Goal: Task Accomplishment & Management: Use online tool/utility

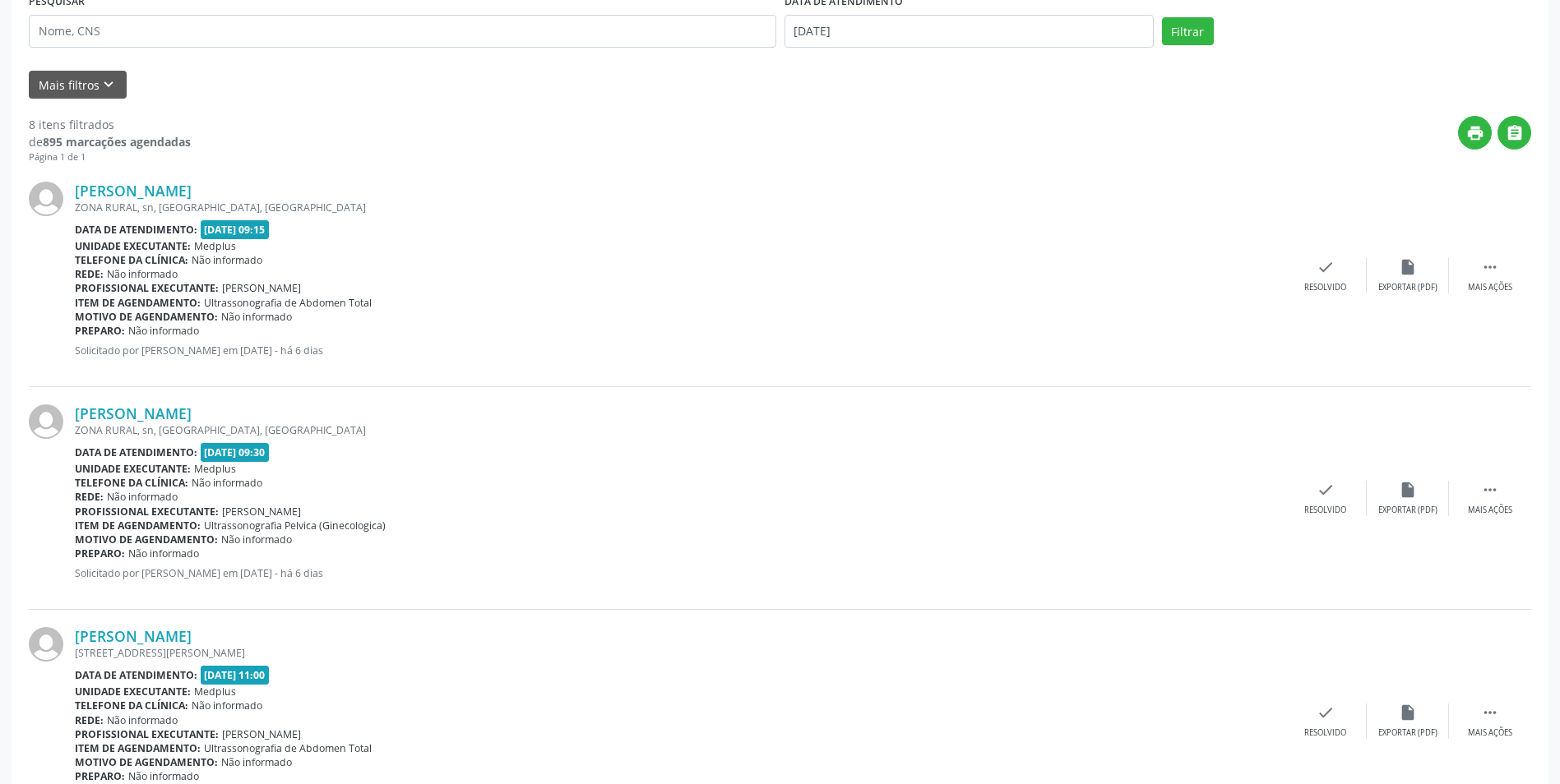
scroll to position [329, 0]
click at [919, 29] on input "[DATE]" at bounding box center [969, 31] width 370 height 33
click at [918, 179] on span "13" at bounding box center [911, 183] width 32 height 32
type input "[DATE]"
click at [918, 179] on span "13" at bounding box center [911, 183] width 32 height 32
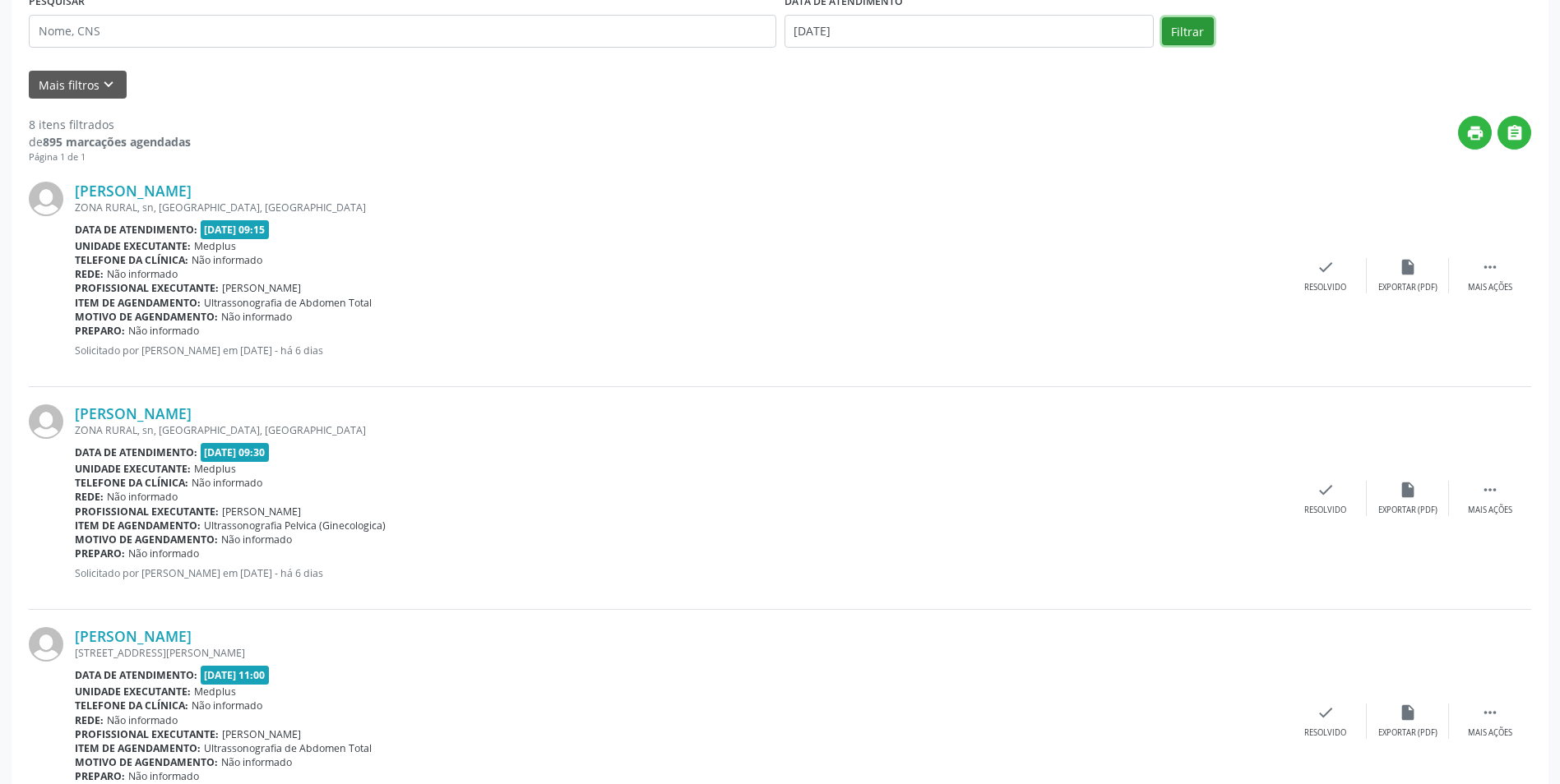
click at [1206, 22] on button "Filtrar" at bounding box center [1188, 32] width 52 height 28
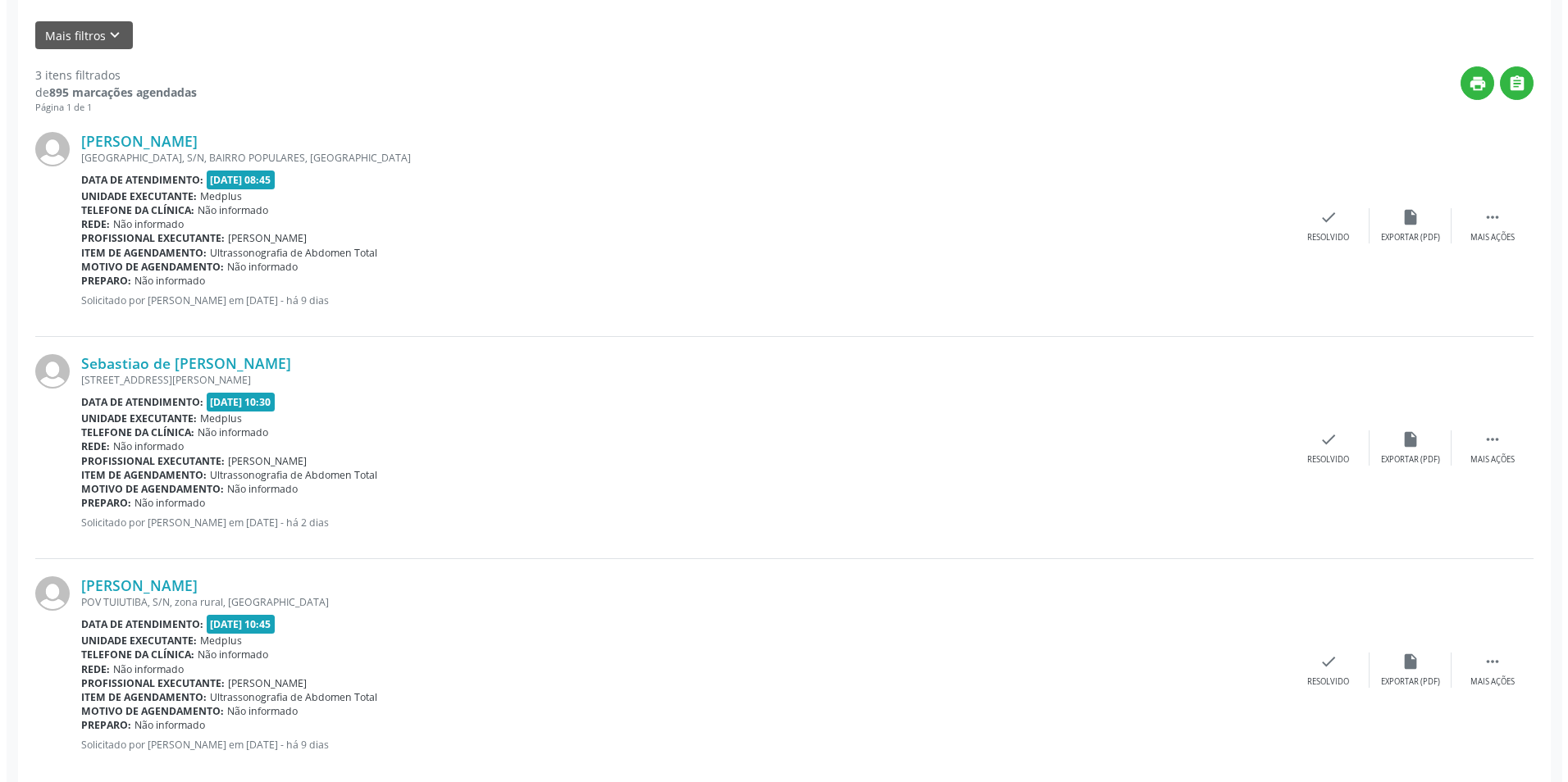
scroll to position [405, 0]
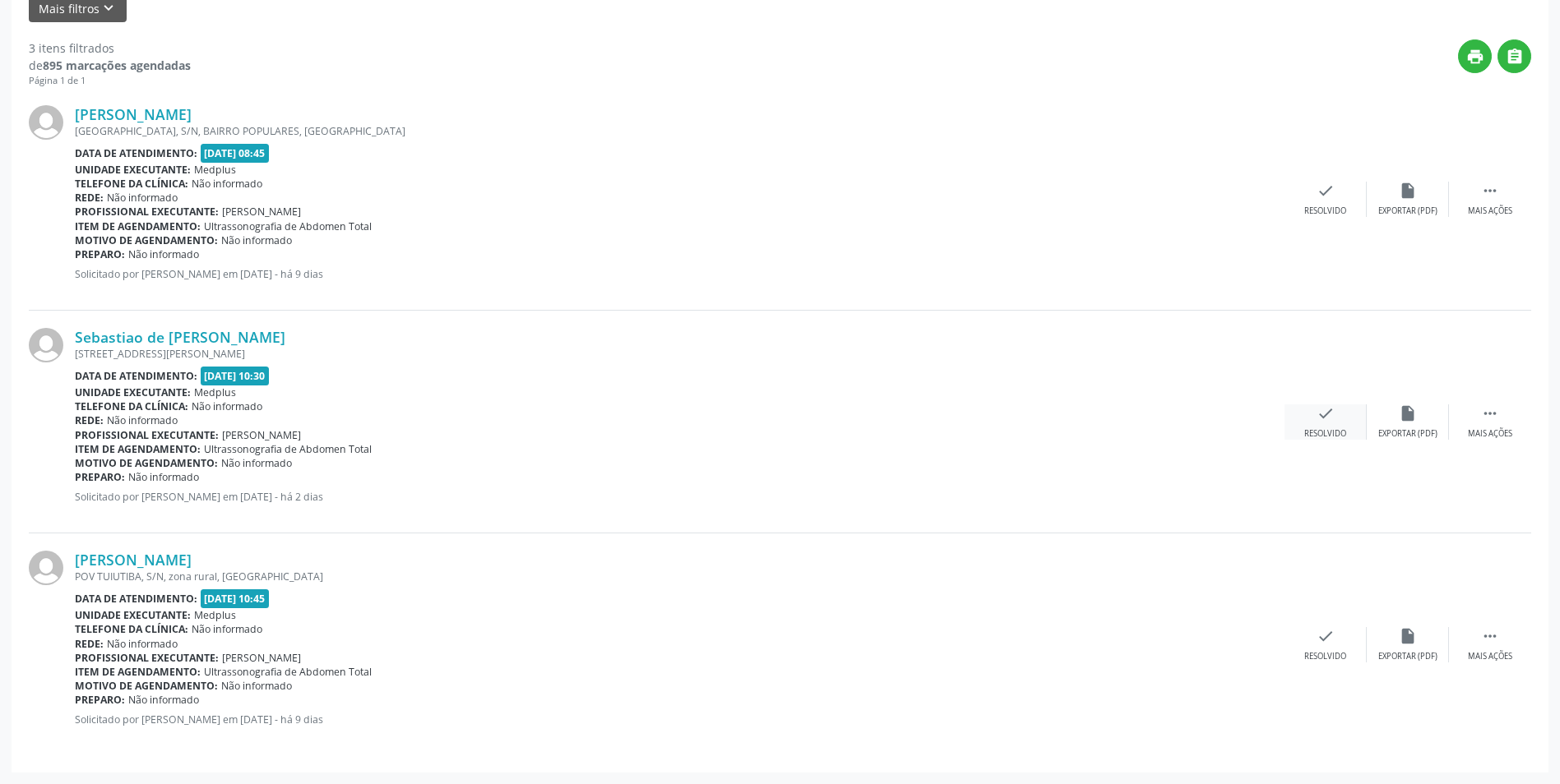
click at [1343, 436] on div "Resolvido" at bounding box center [1326, 434] width 42 height 11
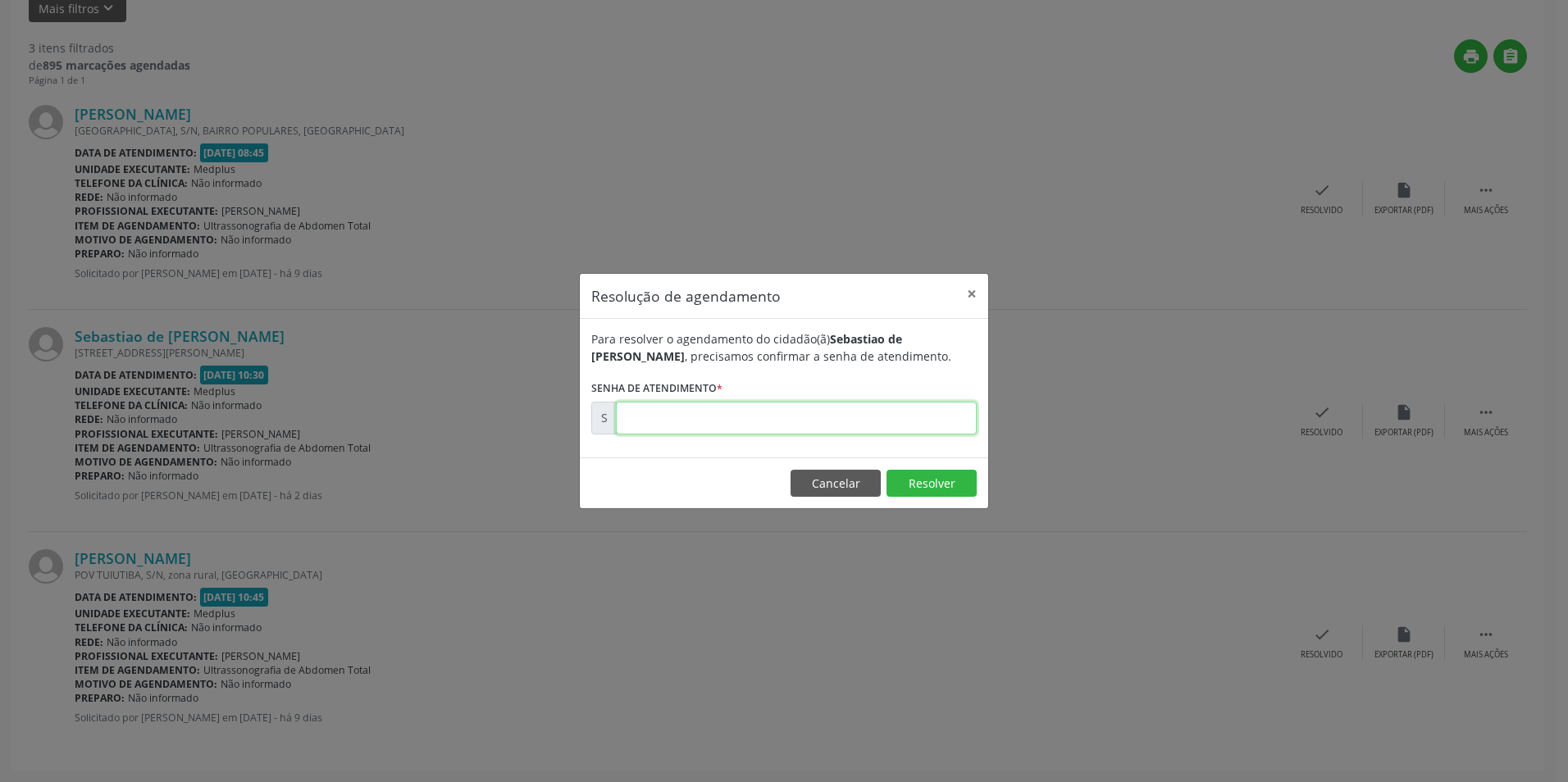
click at [677, 423] on input "text" at bounding box center [796, 418] width 361 height 32
type input "00017556"
click at [949, 479] on button "Resolver" at bounding box center [931, 484] width 90 height 28
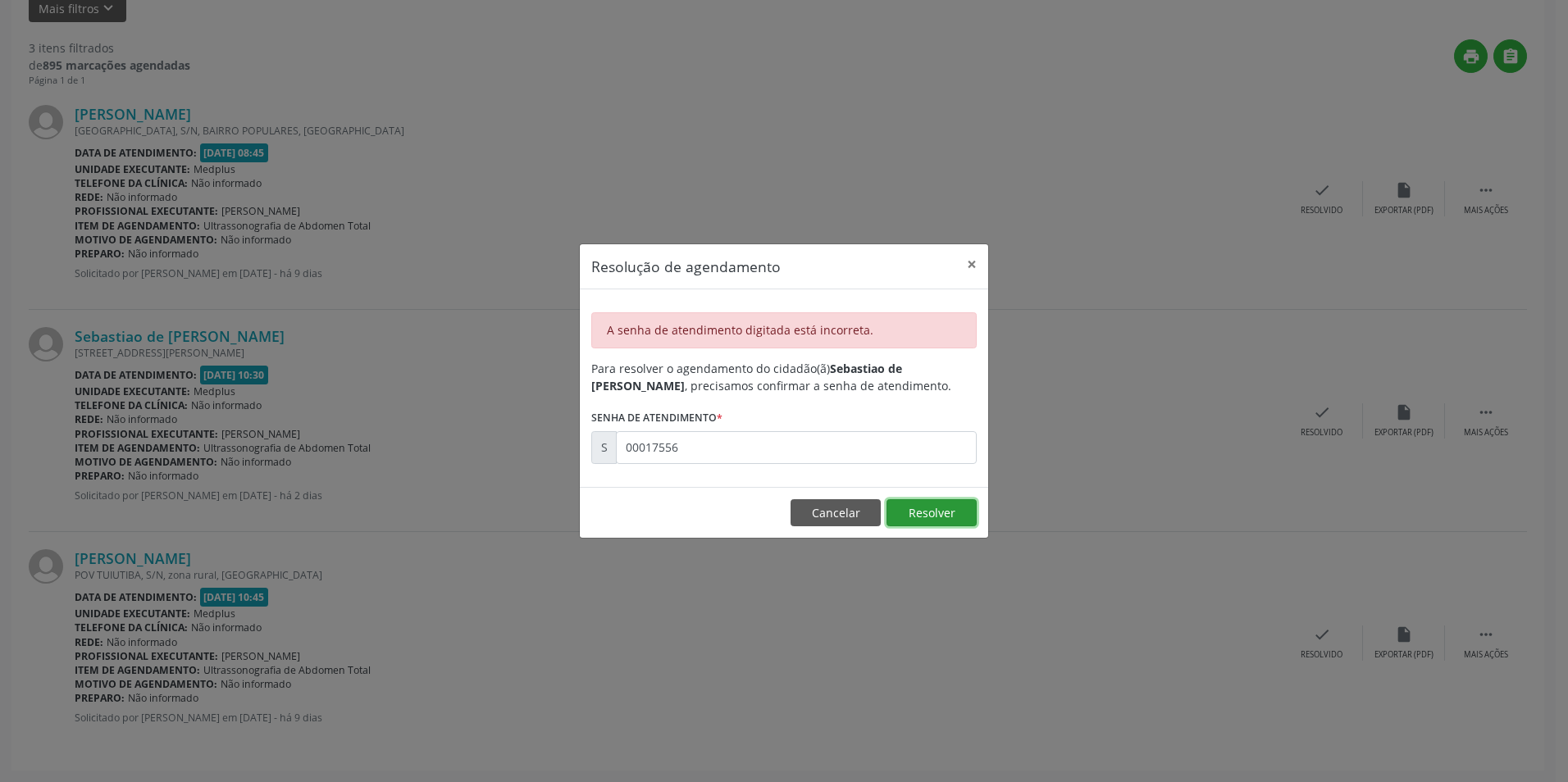
click at [939, 510] on button "Resolver" at bounding box center [931, 513] width 90 height 28
click at [965, 266] on button "×" at bounding box center [971, 264] width 32 height 40
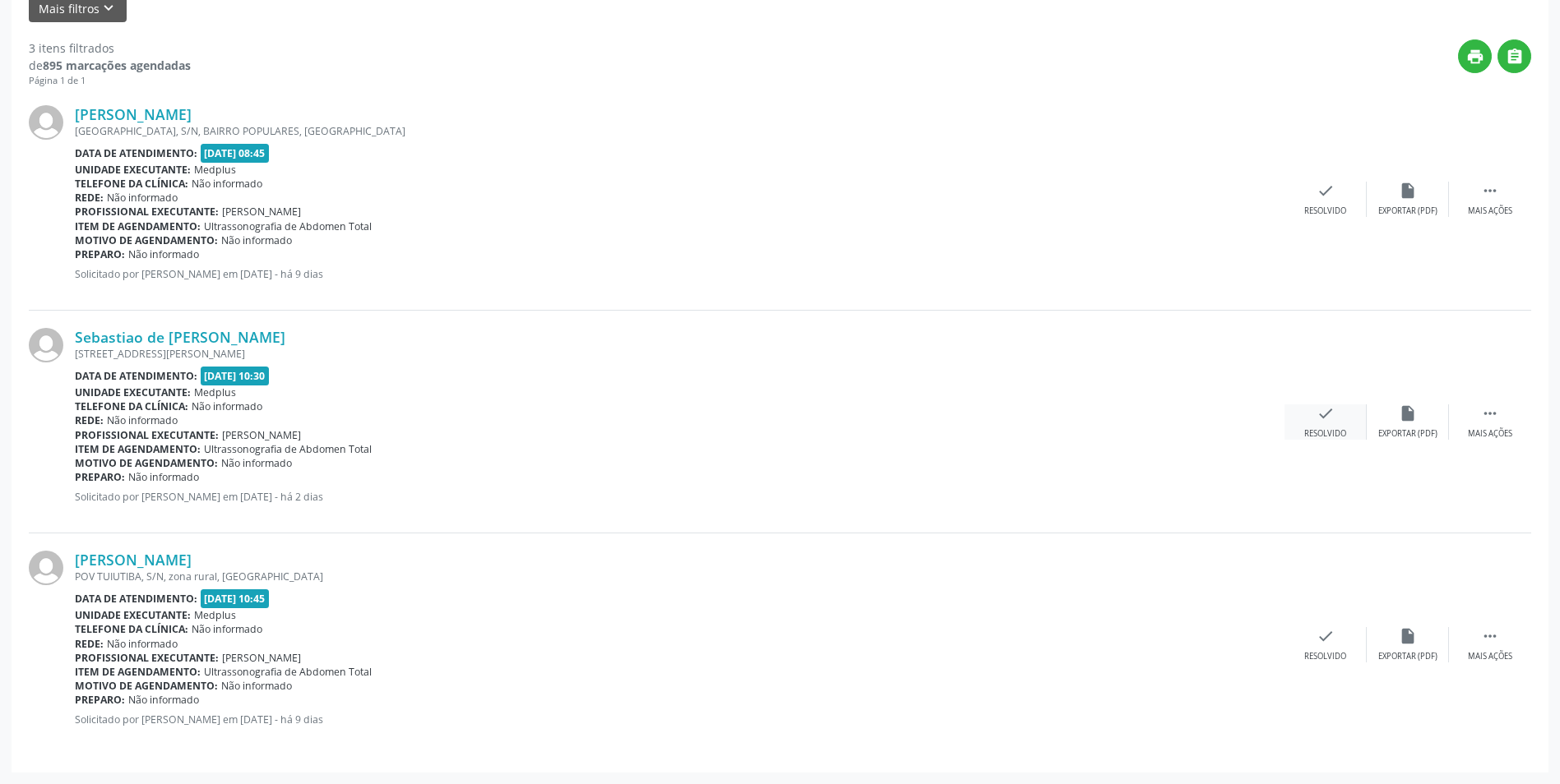
click at [1345, 412] on div "check Resolvido" at bounding box center [1325, 422] width 82 height 35
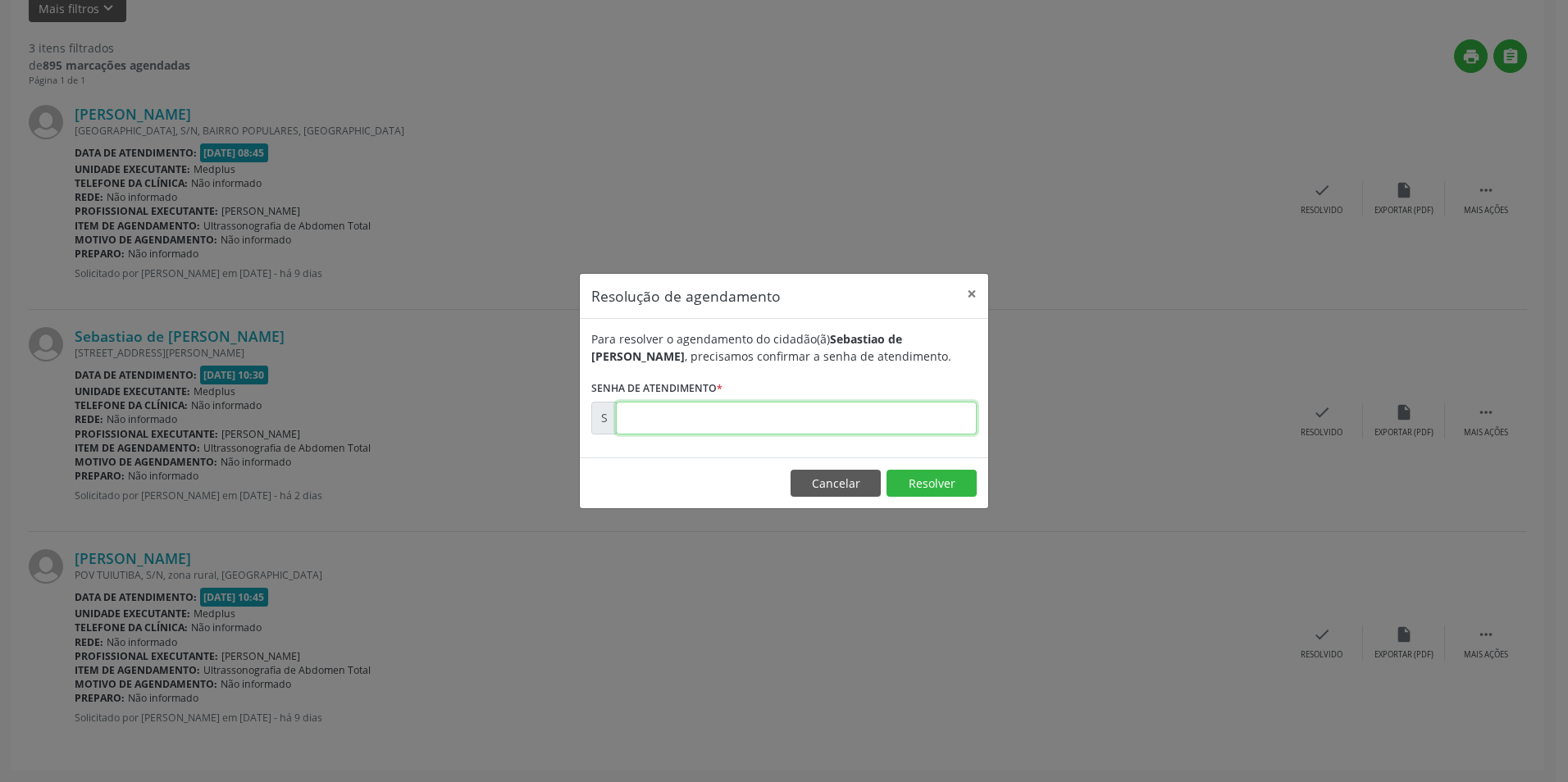
click at [638, 409] on input "text" at bounding box center [796, 418] width 361 height 32
type input "00171556"
click at [936, 491] on button "Resolver" at bounding box center [931, 484] width 90 height 28
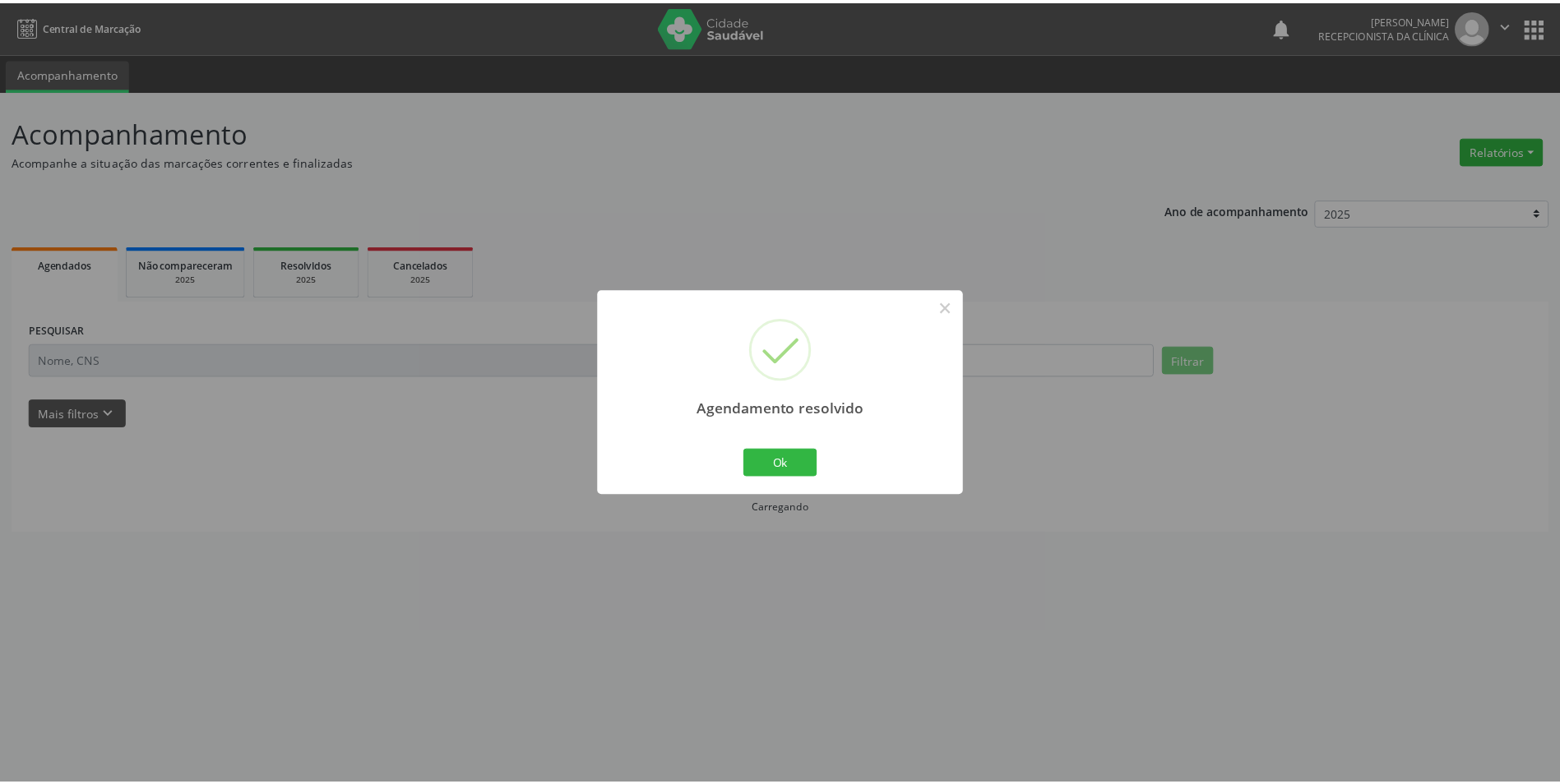
scroll to position [0, 0]
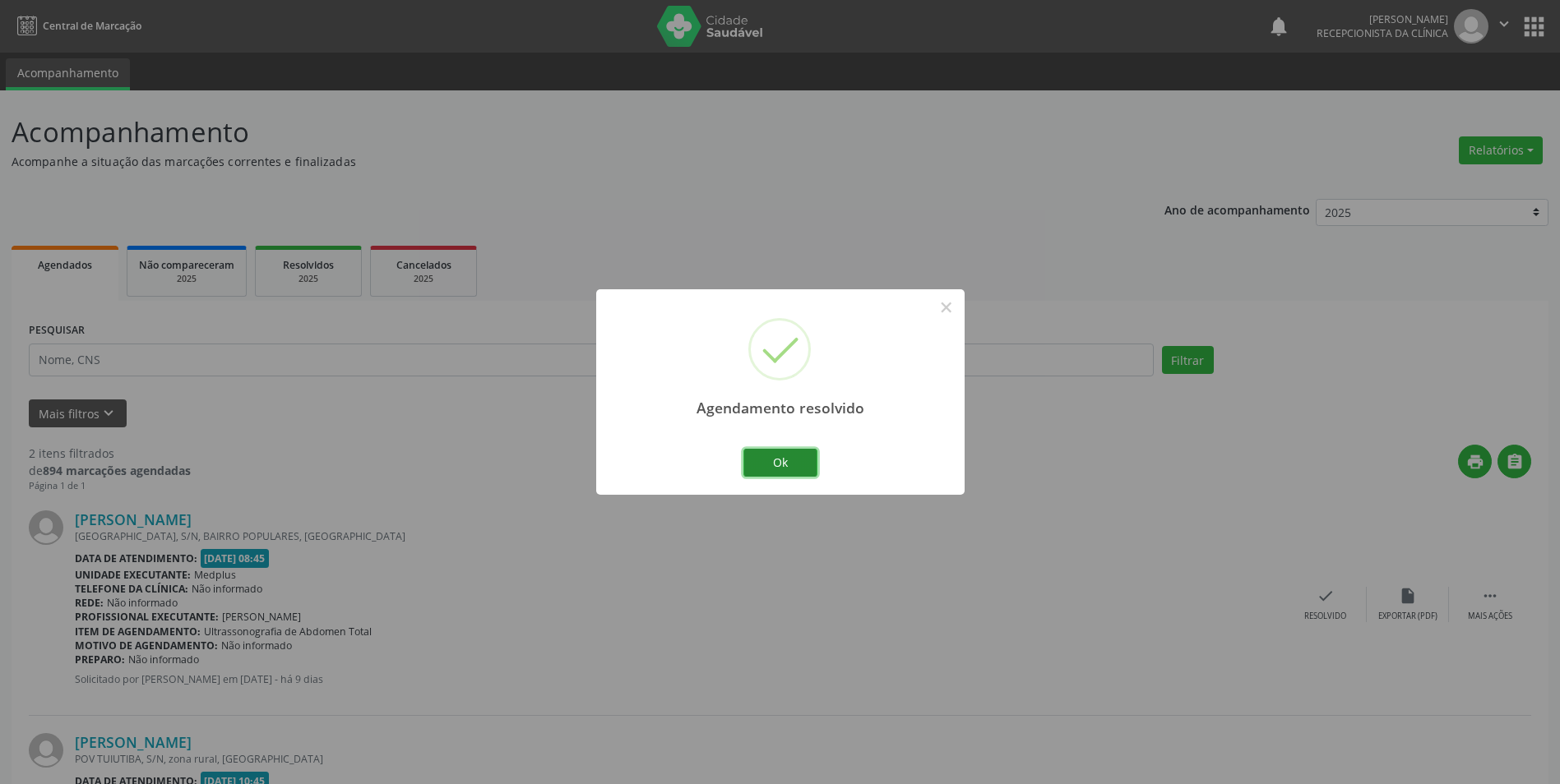
click at [786, 471] on button "Ok" at bounding box center [781, 463] width 74 height 28
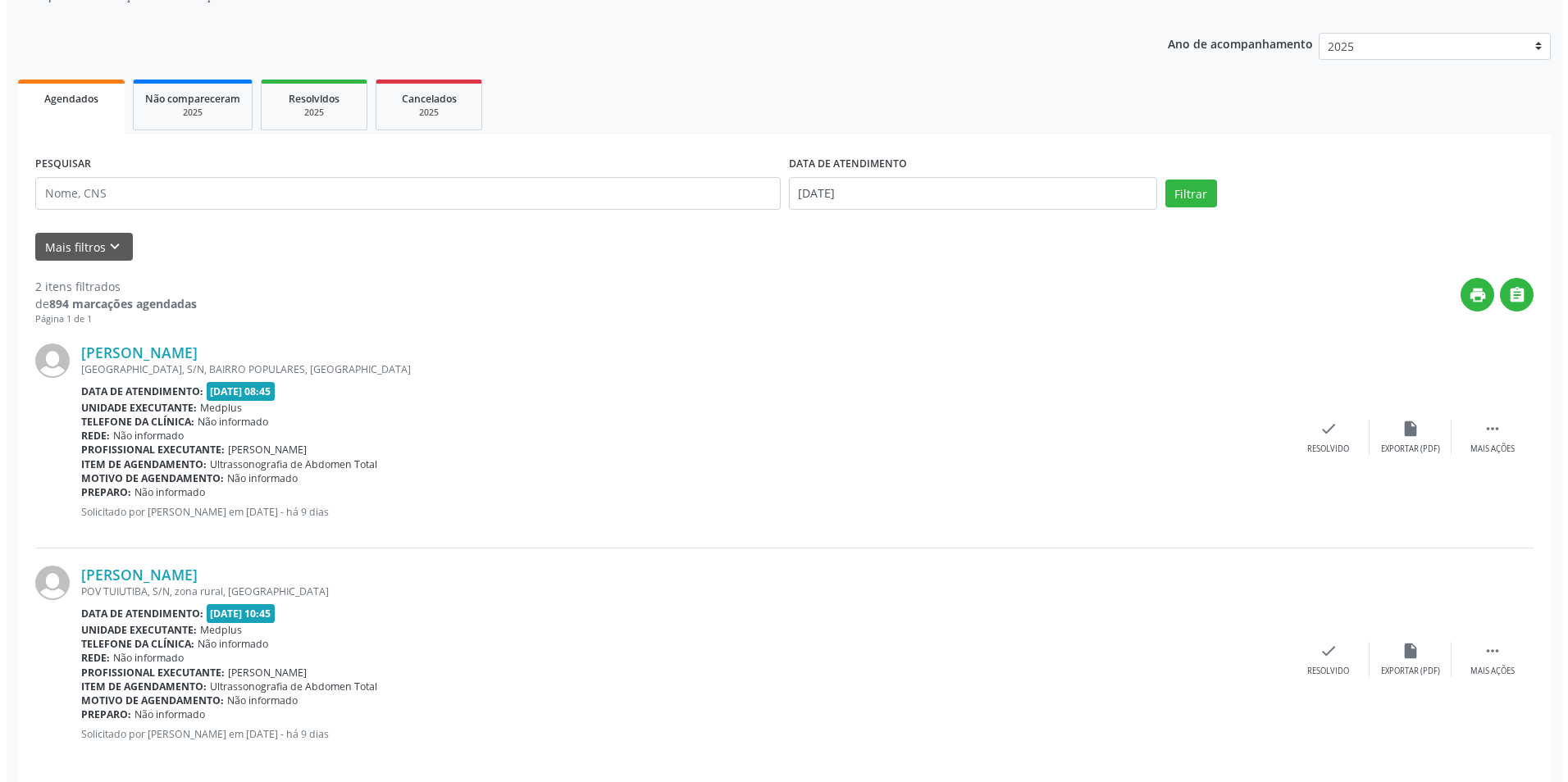
scroll to position [182, 0]
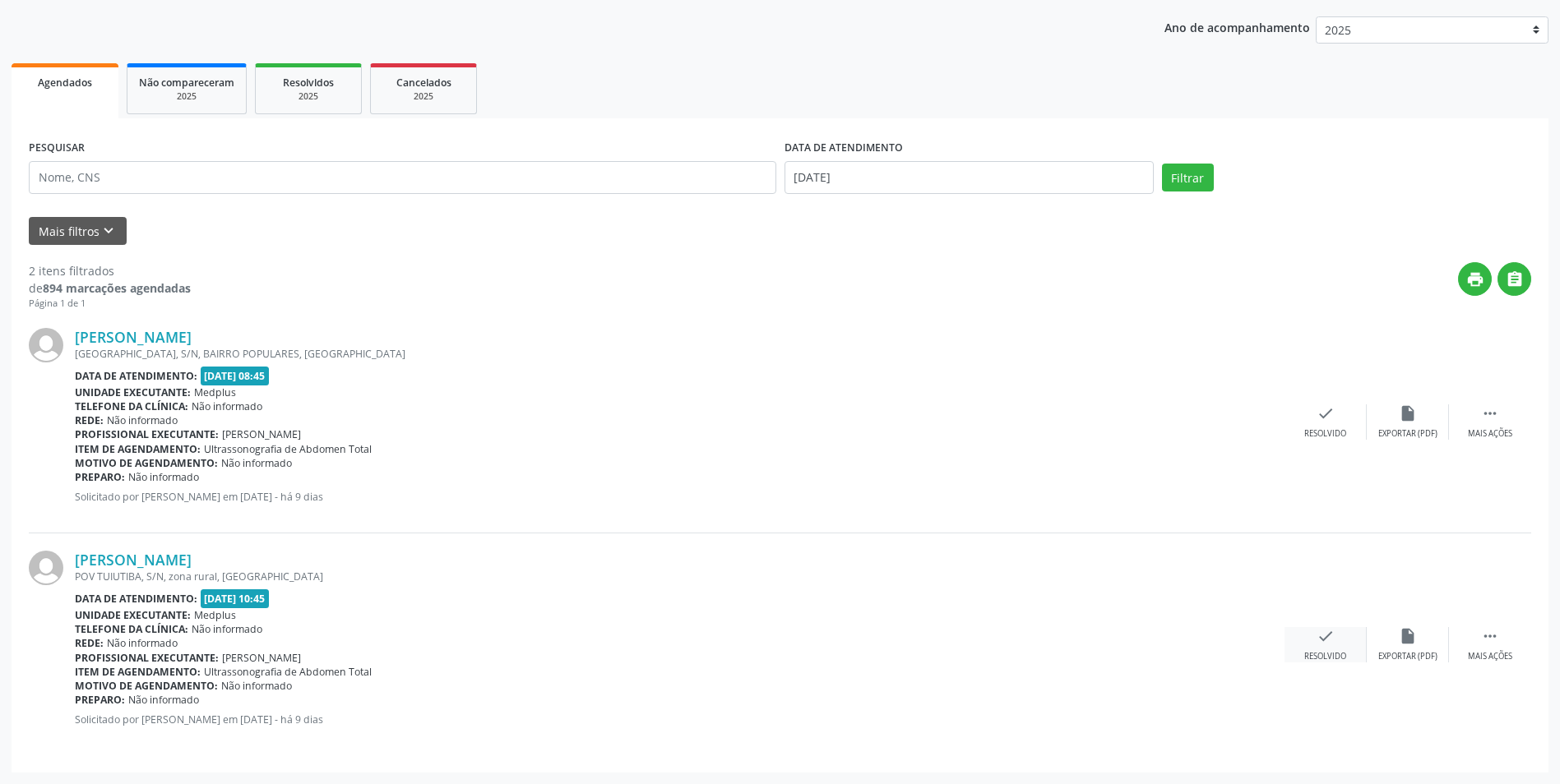
click at [1335, 655] on div "Resolvido" at bounding box center [1326, 656] width 42 height 11
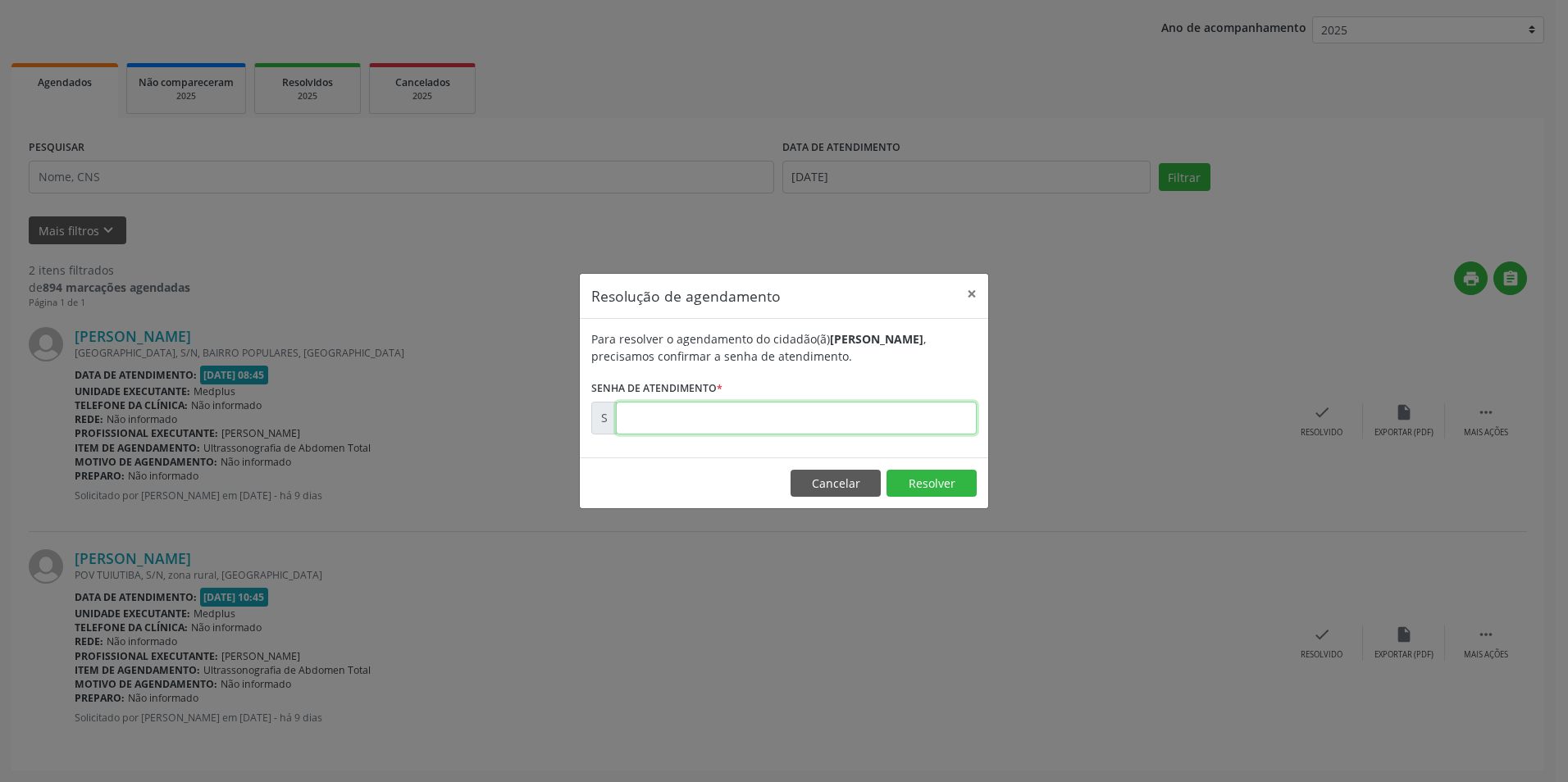
click at [669, 424] on input "text" at bounding box center [796, 418] width 361 height 32
type input "00170170"
click at [917, 485] on button "Resolver" at bounding box center [931, 484] width 90 height 28
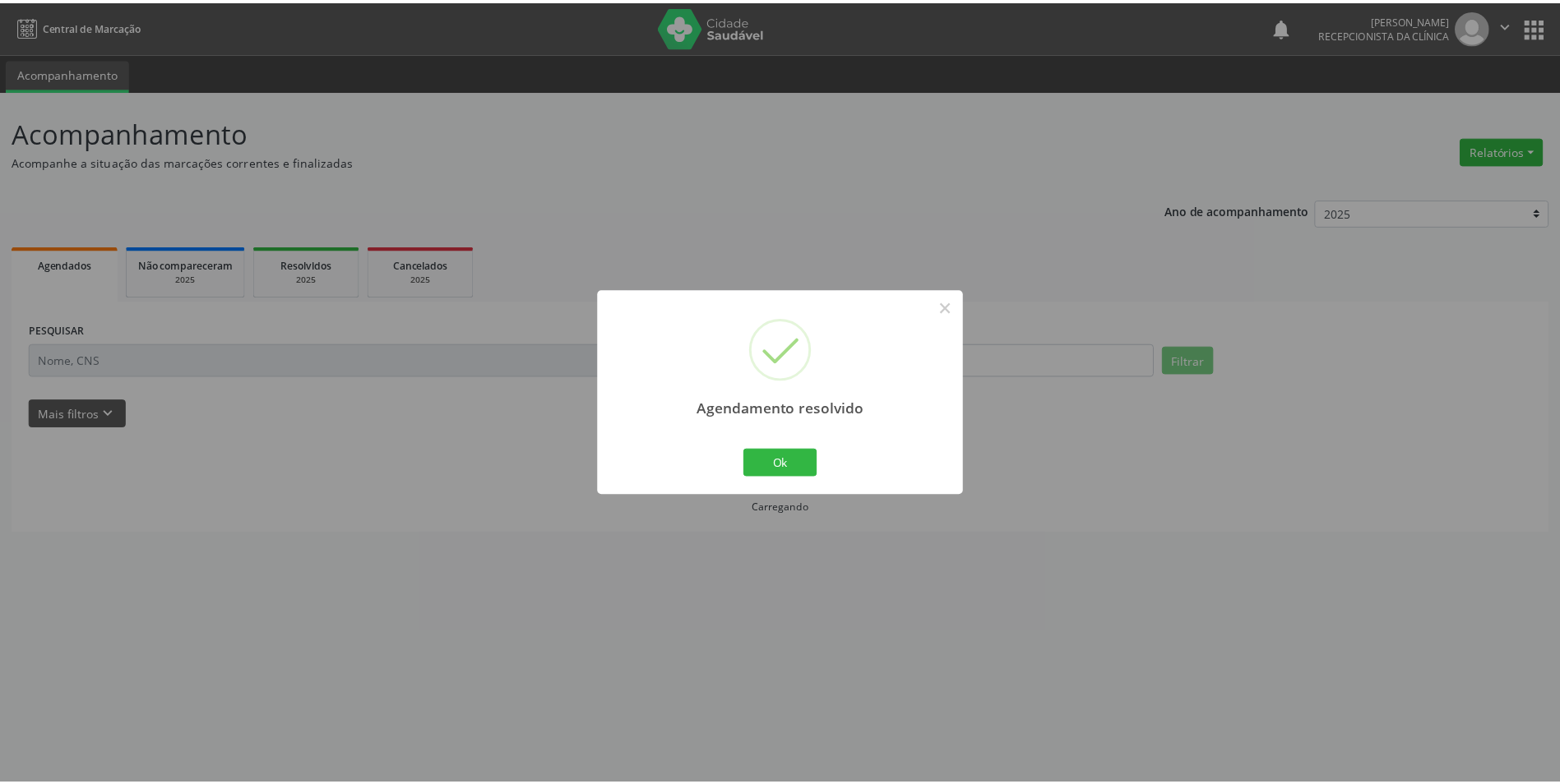
scroll to position [0, 0]
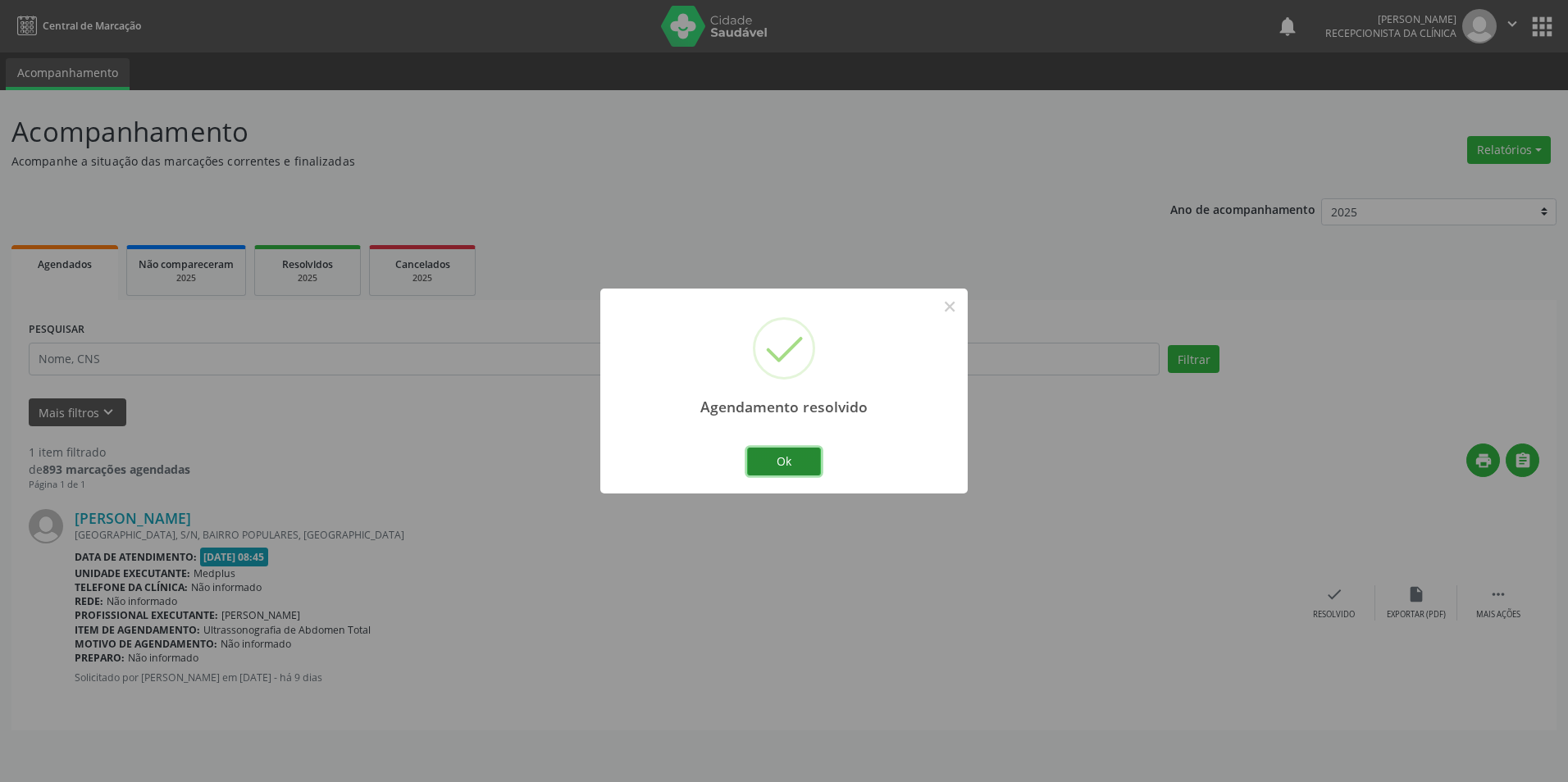
click at [805, 470] on button "Ok" at bounding box center [784, 462] width 74 height 28
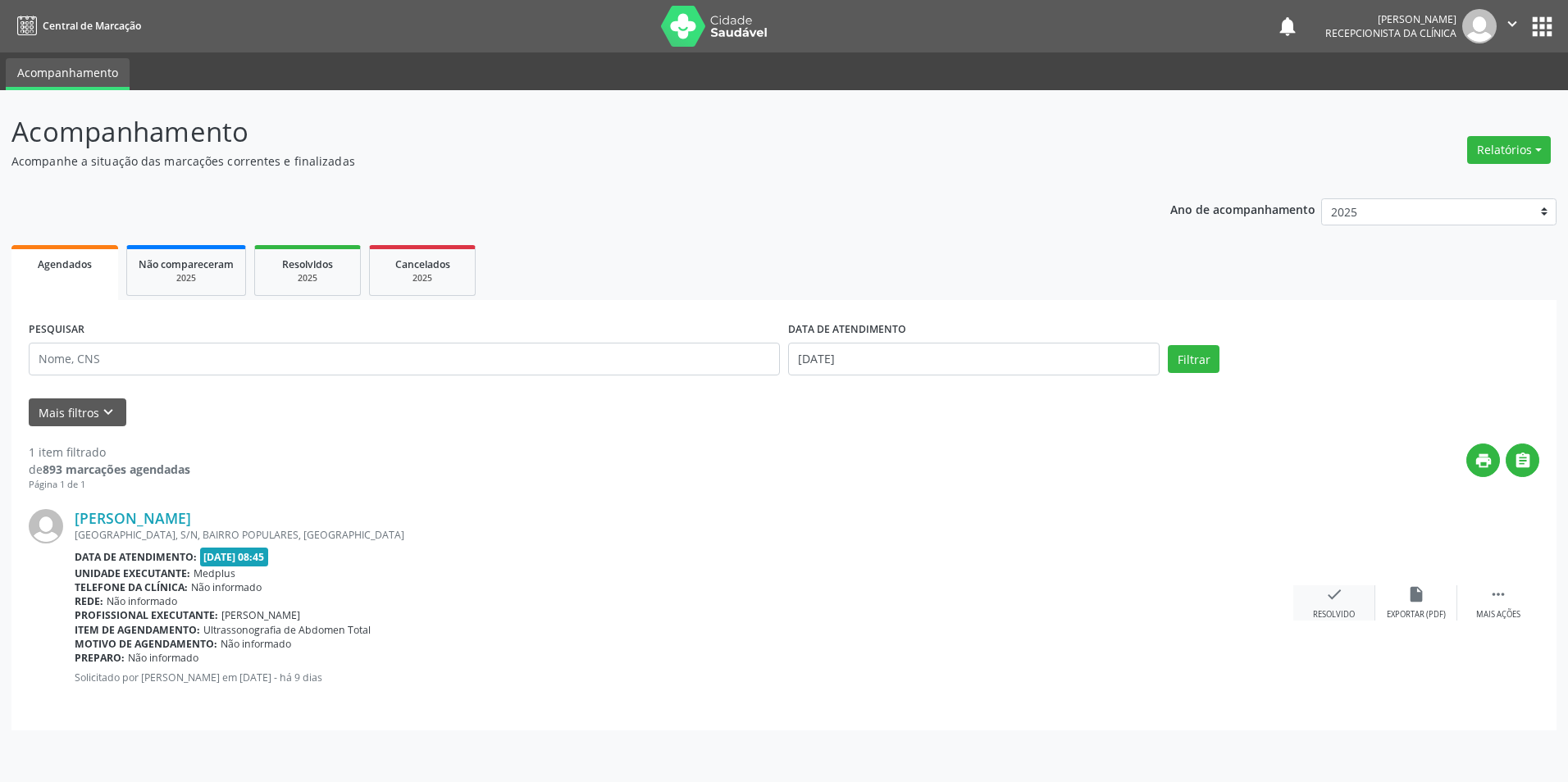
click at [1343, 607] on div "check Resolvido" at bounding box center [1333, 603] width 82 height 35
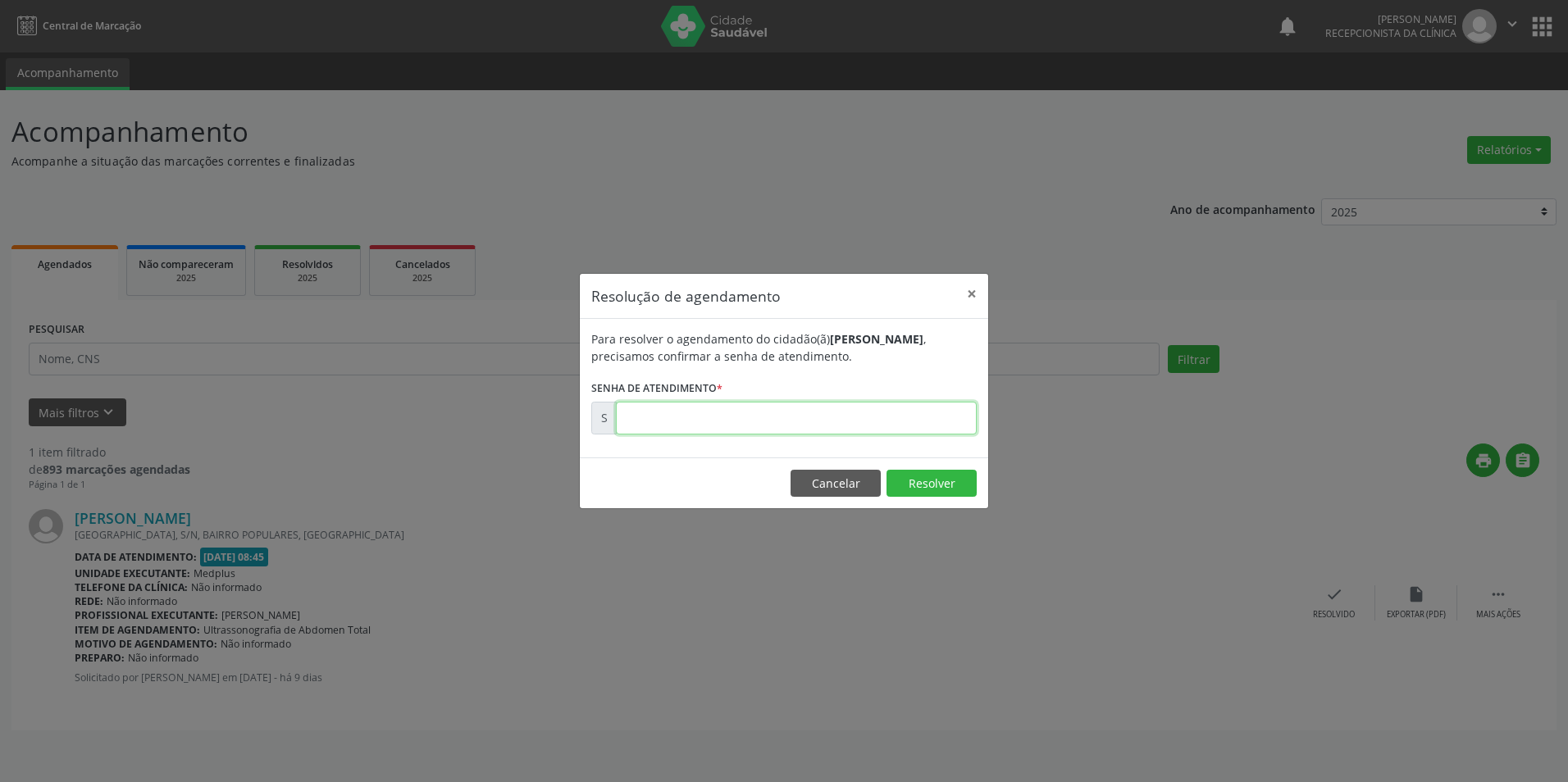
click at [884, 427] on input "text" at bounding box center [796, 418] width 361 height 32
type input "00170160"
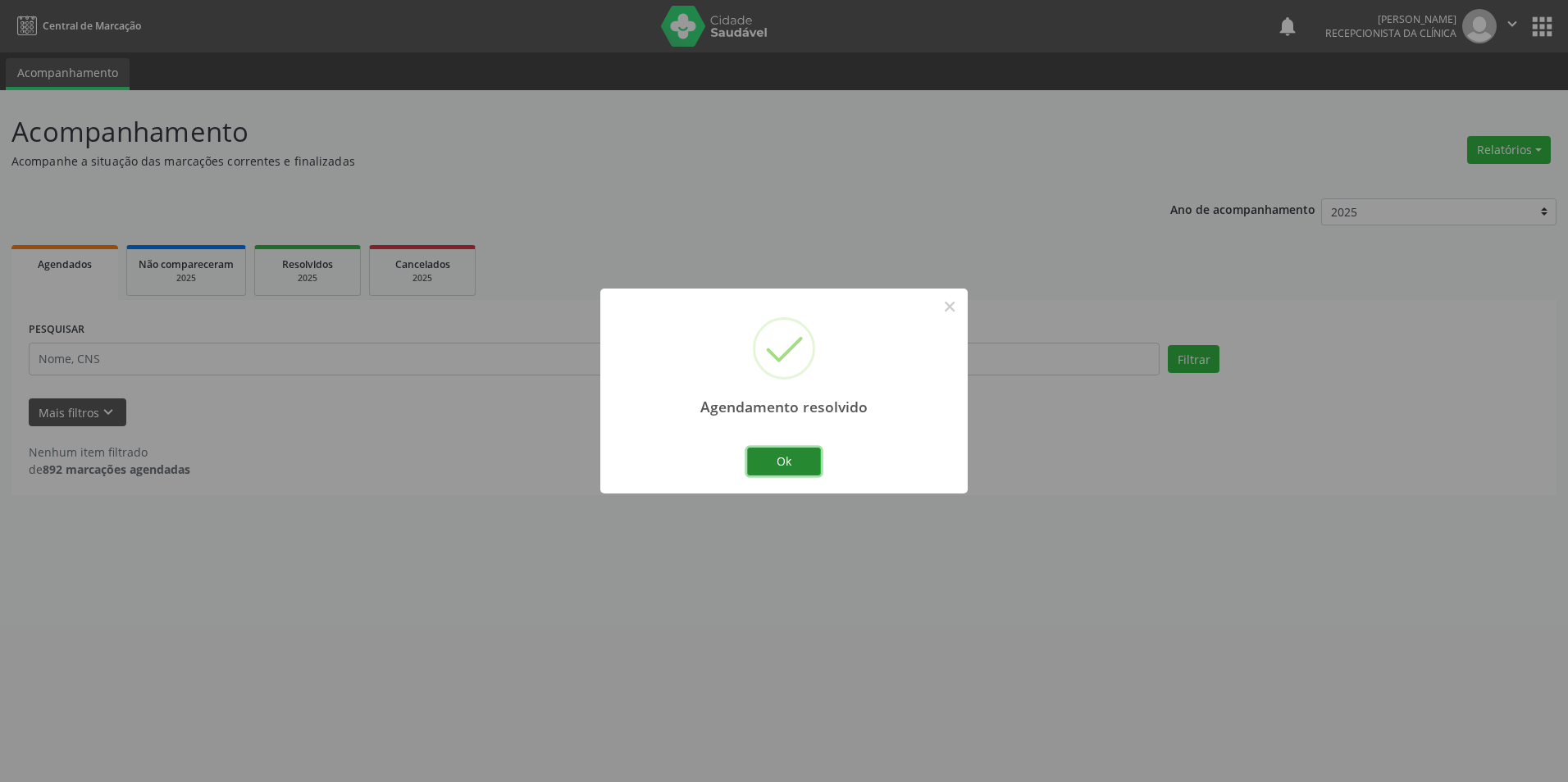
click at [800, 463] on button "Ok" at bounding box center [784, 462] width 74 height 28
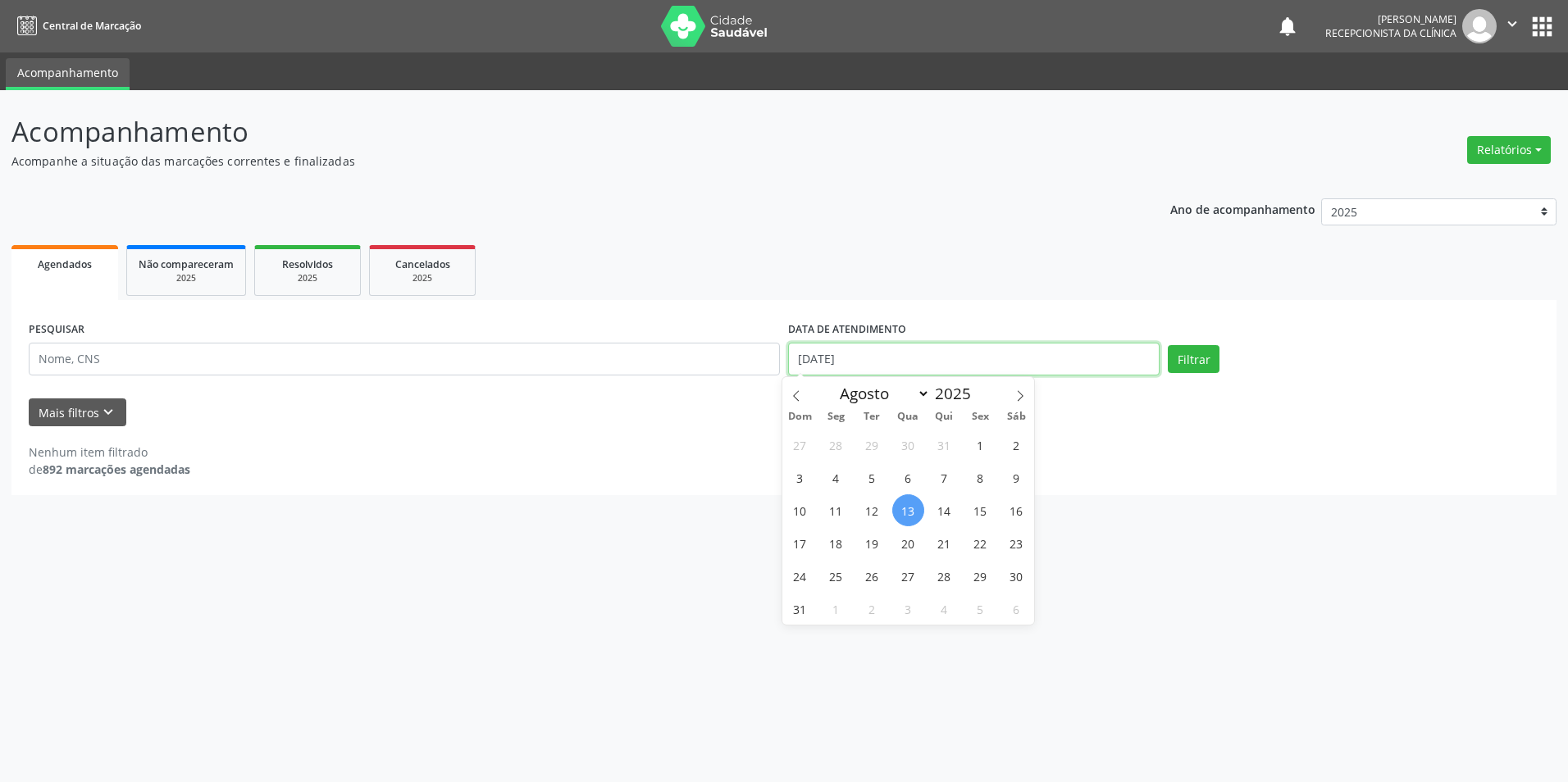
click at [901, 368] on input "[DATE]" at bounding box center [973, 359] width 371 height 32
click at [985, 520] on span "15" at bounding box center [980, 510] width 32 height 32
type input "[DATE]"
click at [1183, 370] on button "Filtrar" at bounding box center [1193, 359] width 52 height 28
